Goal: Information Seeking & Learning: Learn about a topic

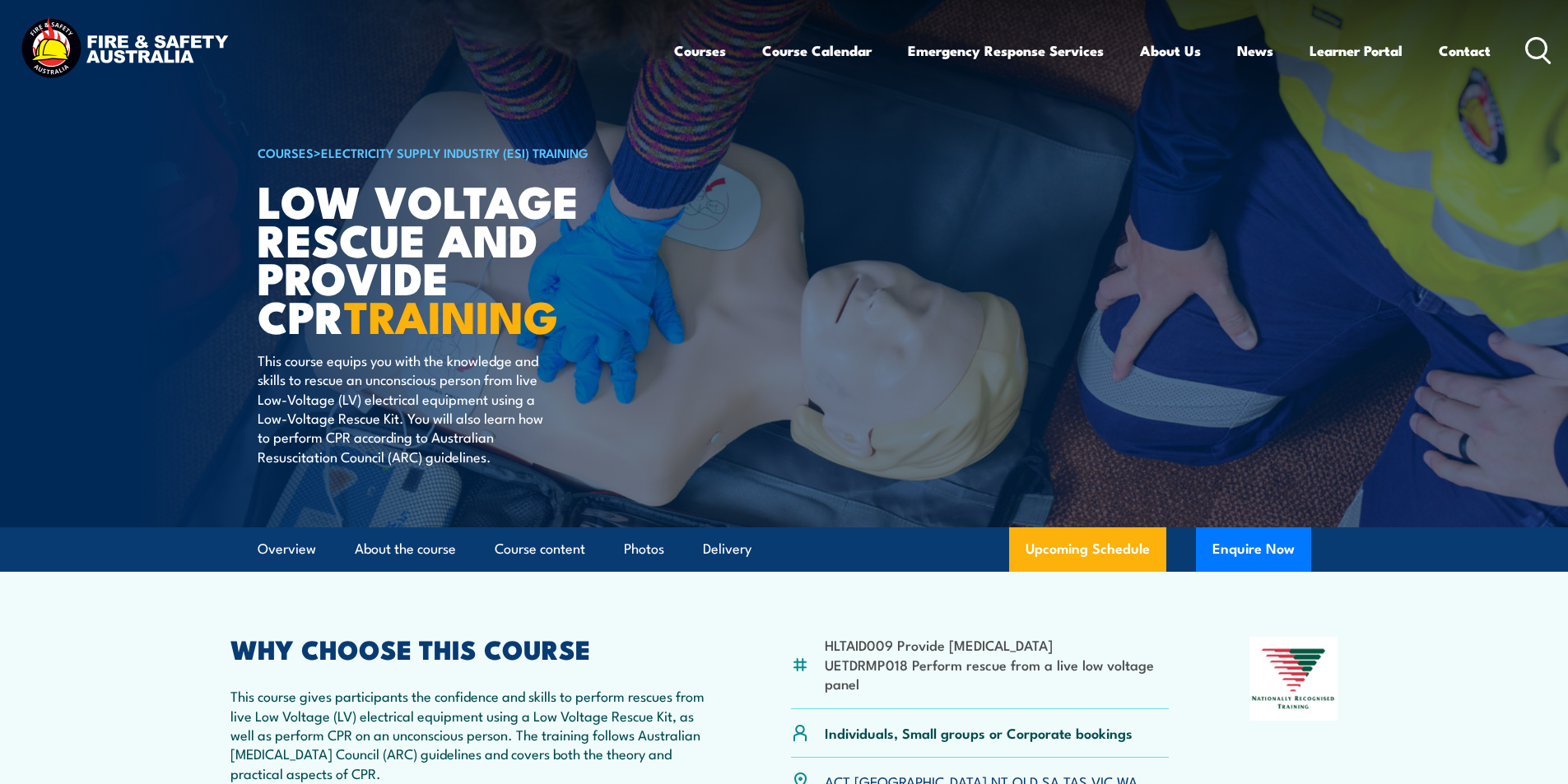
click at [1536, 46] on icon at bounding box center [1538, 50] width 26 height 27
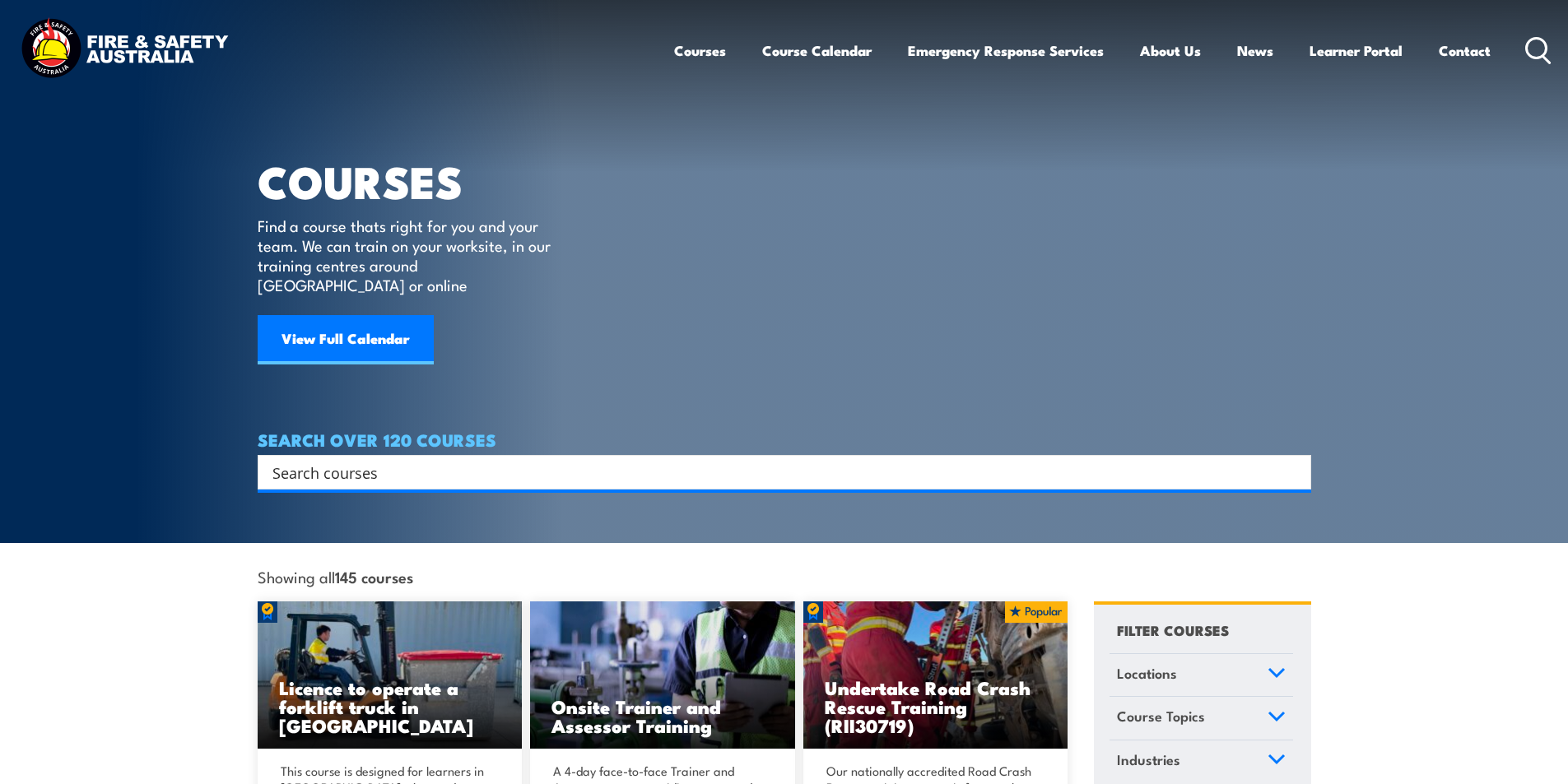
click at [358, 460] on input "Search input" at bounding box center [774, 472] width 1003 height 25
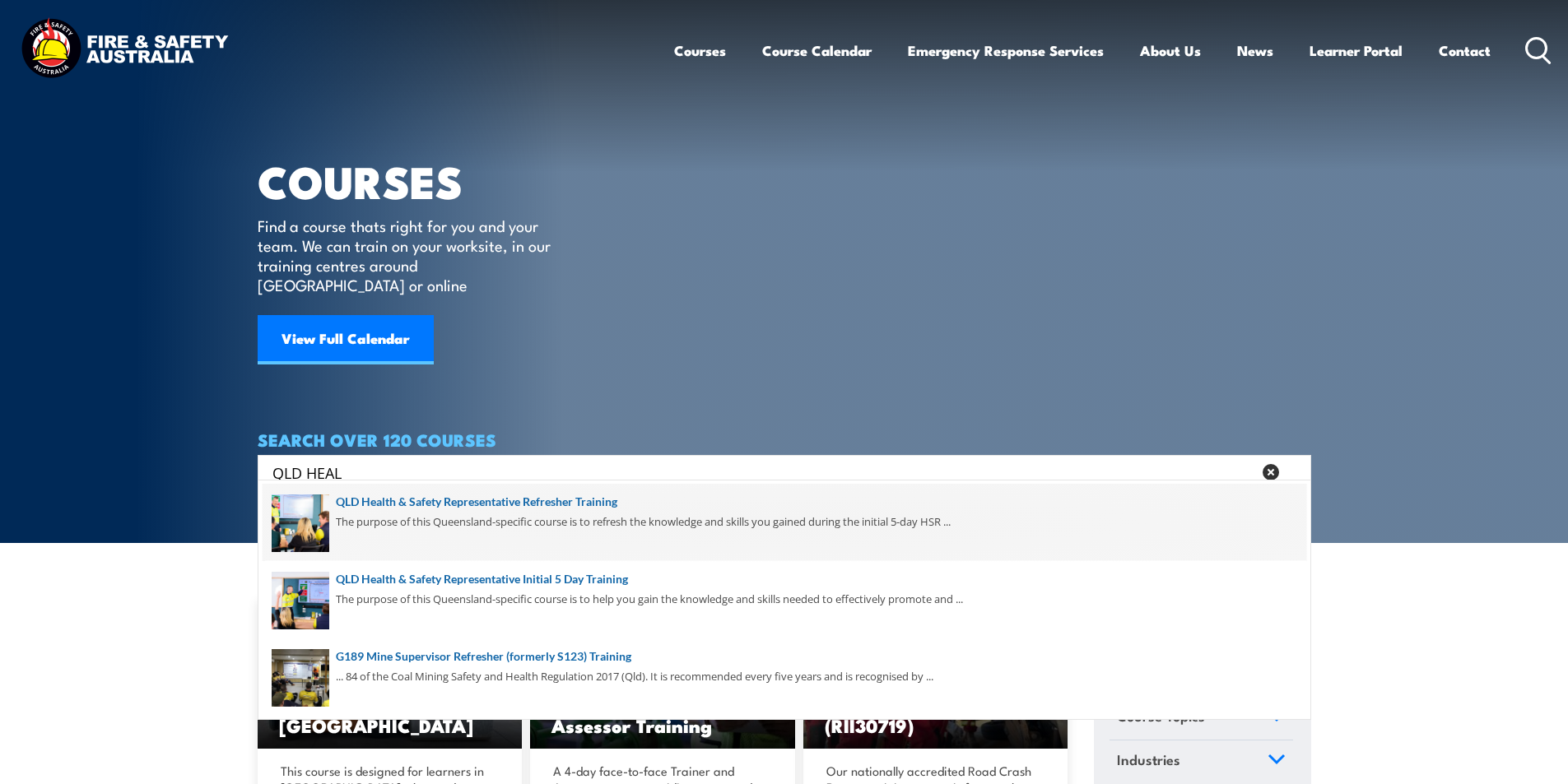
type input "QLD HEAL"
click at [595, 504] on span at bounding box center [784, 522] width 1044 height 78
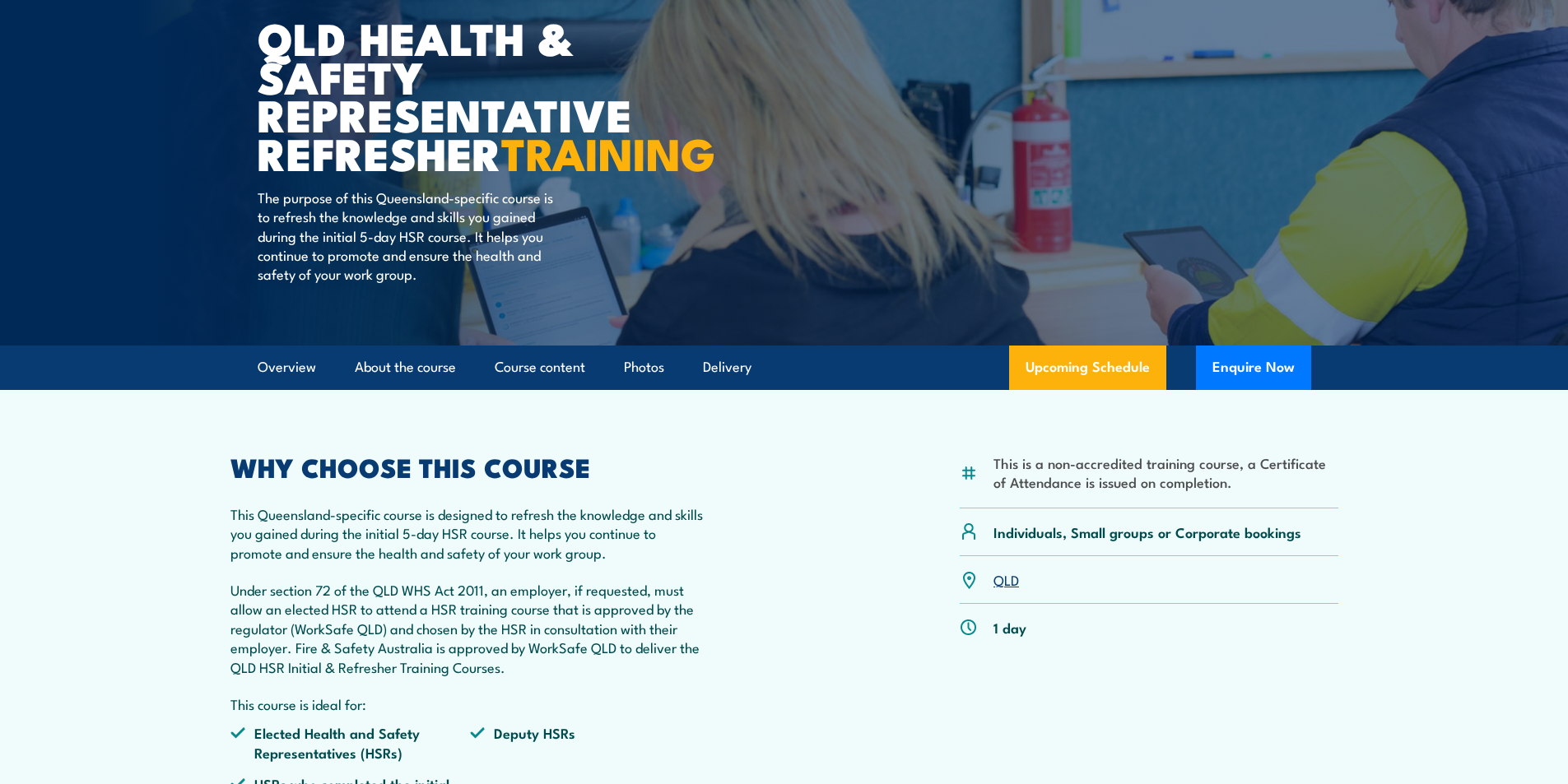
scroll to position [329, 0]
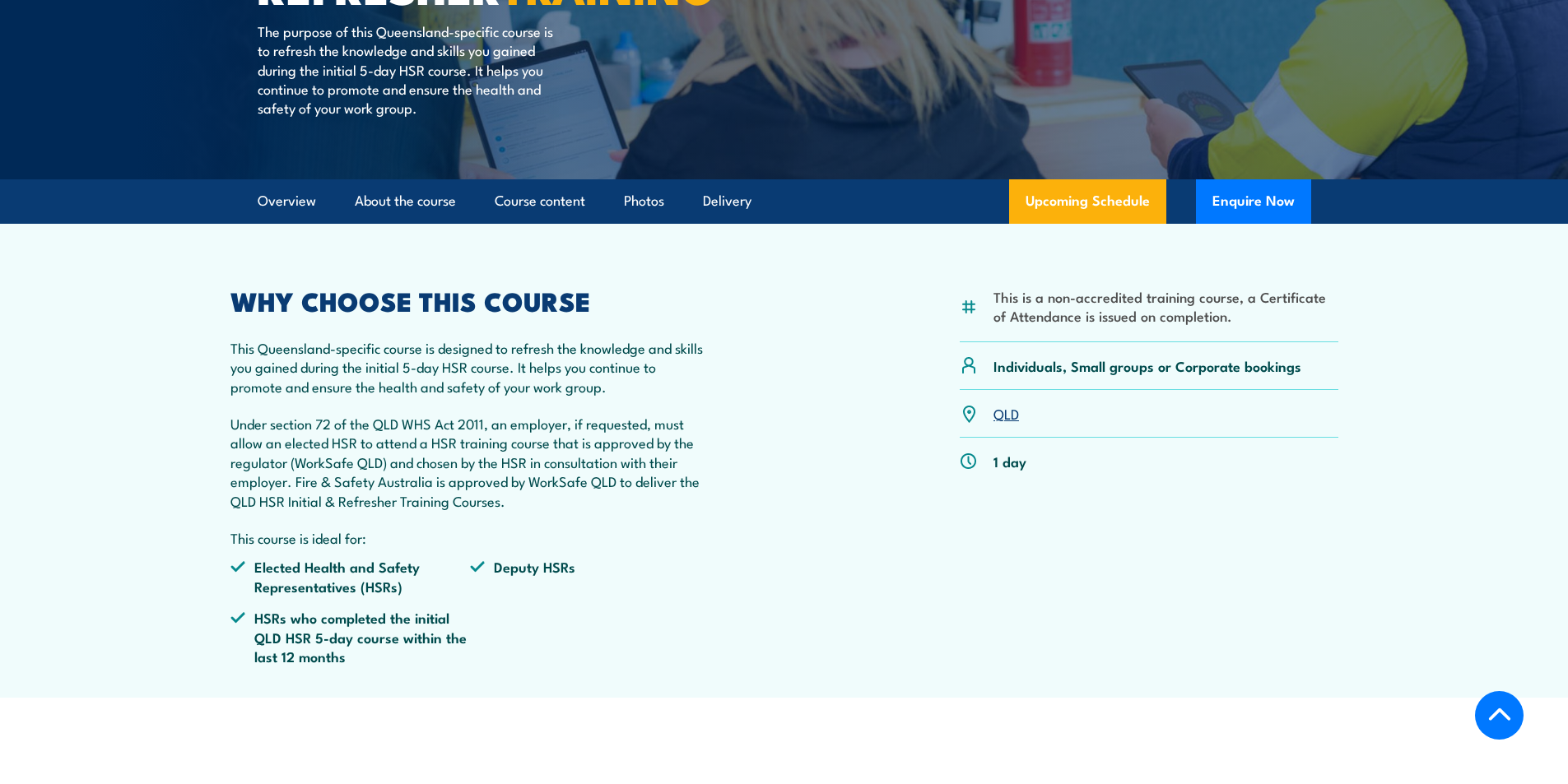
drag, startPoint x: 1009, startPoint y: 453, endPoint x: 1125, endPoint y: 429, distance: 118.5
click at [1010, 423] on link "QLD" at bounding box center [1006, 412] width 26 height 20
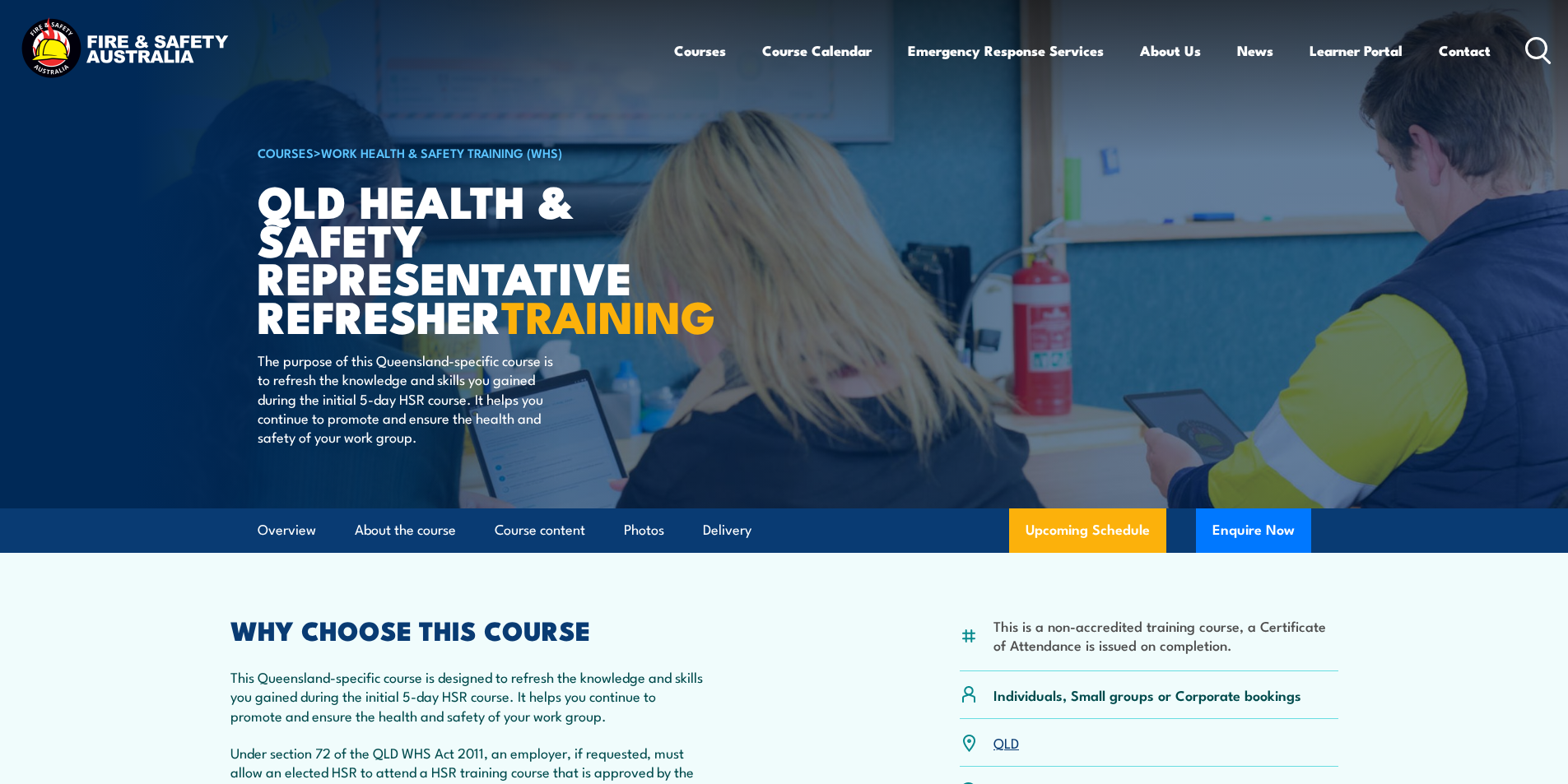
click at [1533, 47] on icon at bounding box center [1538, 50] width 26 height 27
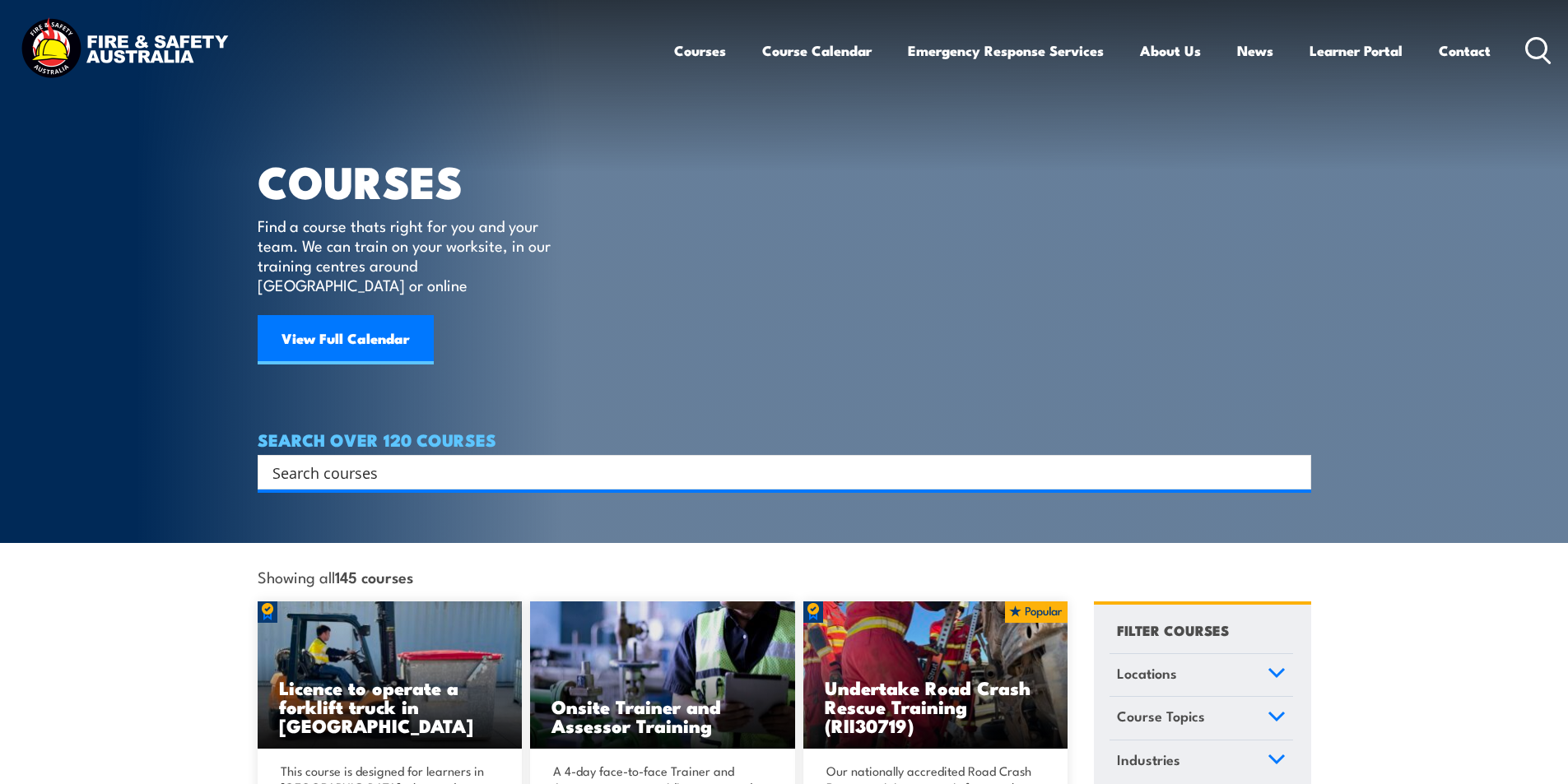
click at [488, 463] on input "Search input" at bounding box center [774, 472] width 1003 height 25
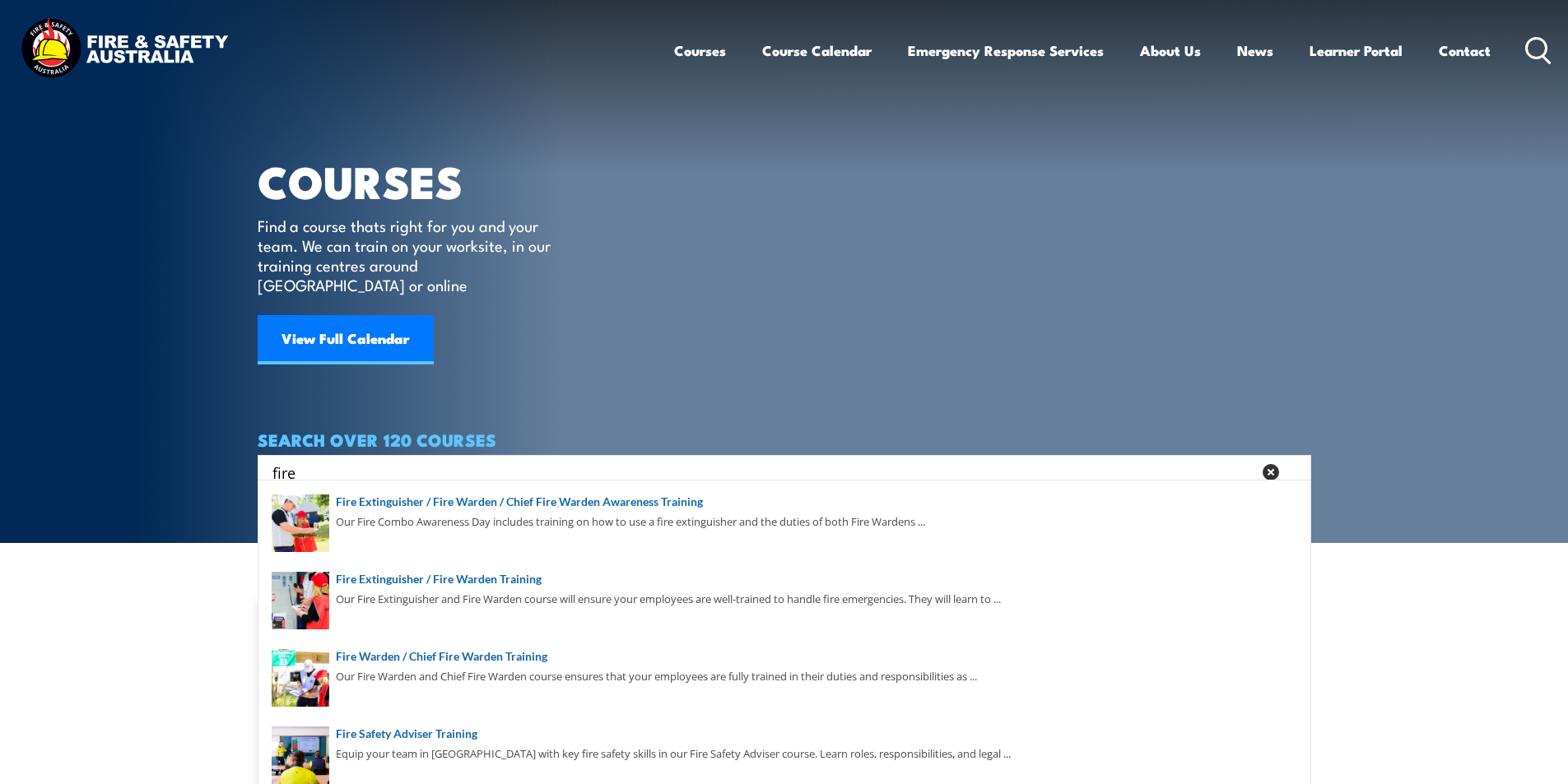
type input "fire"
click at [1392, 288] on section "COURSES Find a course thats right for you and your team. We can train on your w…" at bounding box center [784, 271] width 1568 height 543
